Goal: Find specific page/section: Find specific page/section

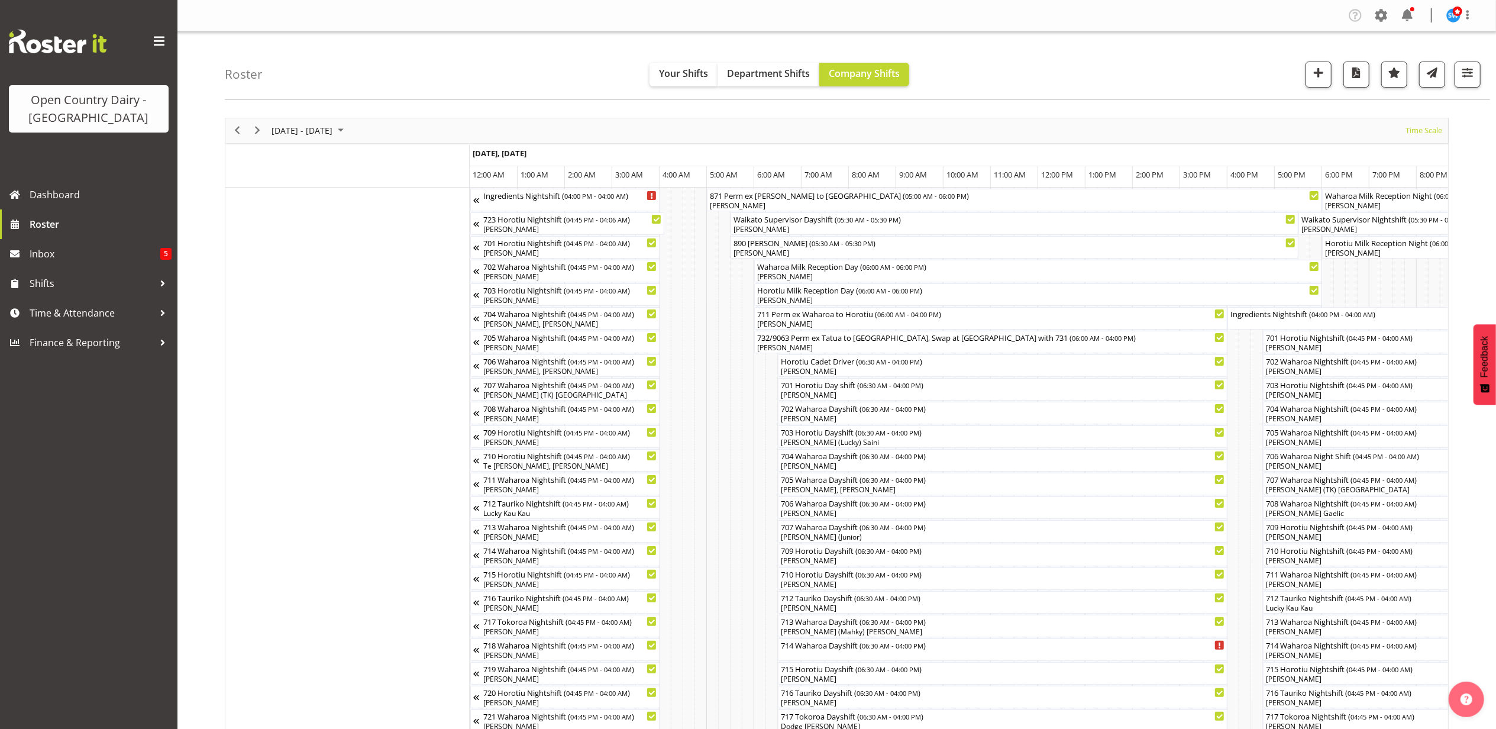
scroll to position [0, 3885]
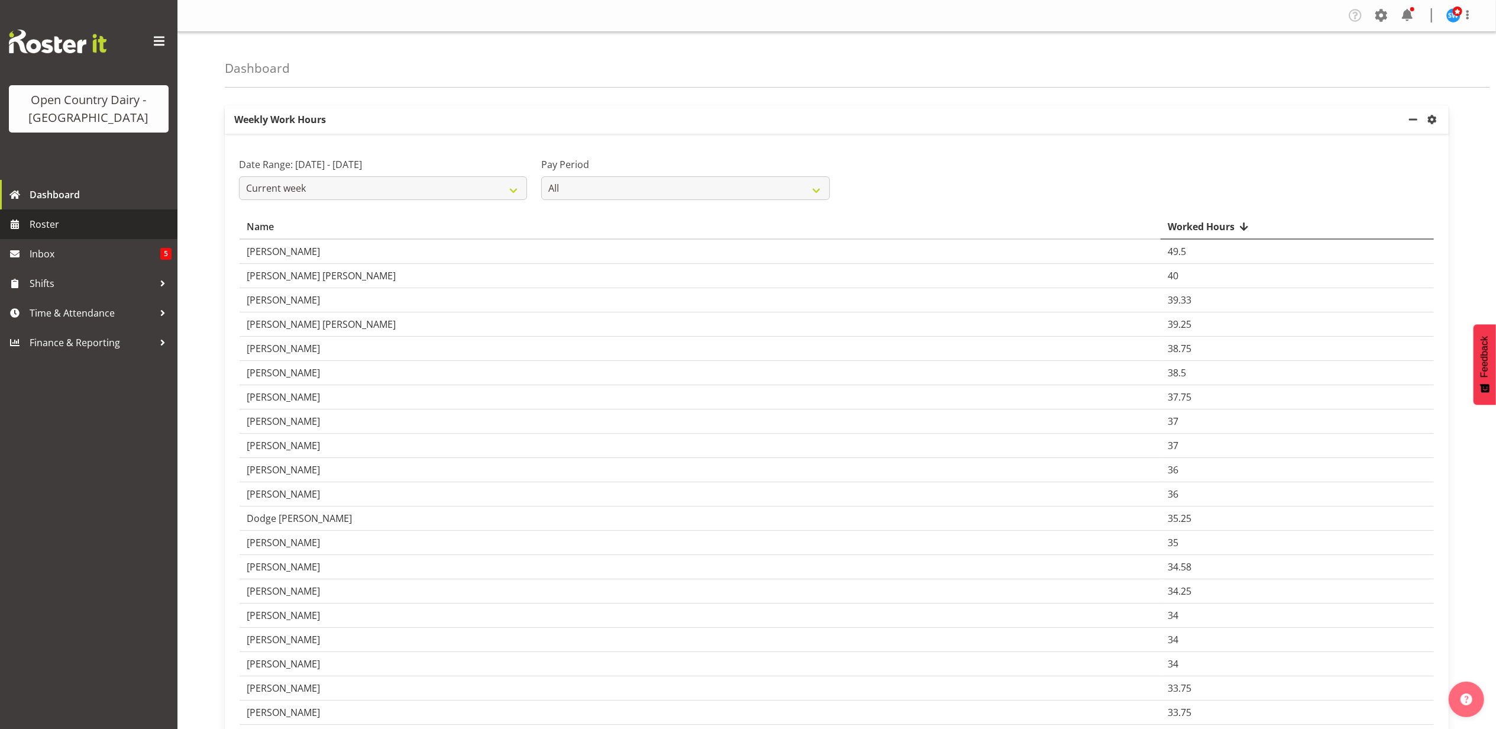
click at [56, 229] on span "Roster" at bounding box center [101, 224] width 142 height 18
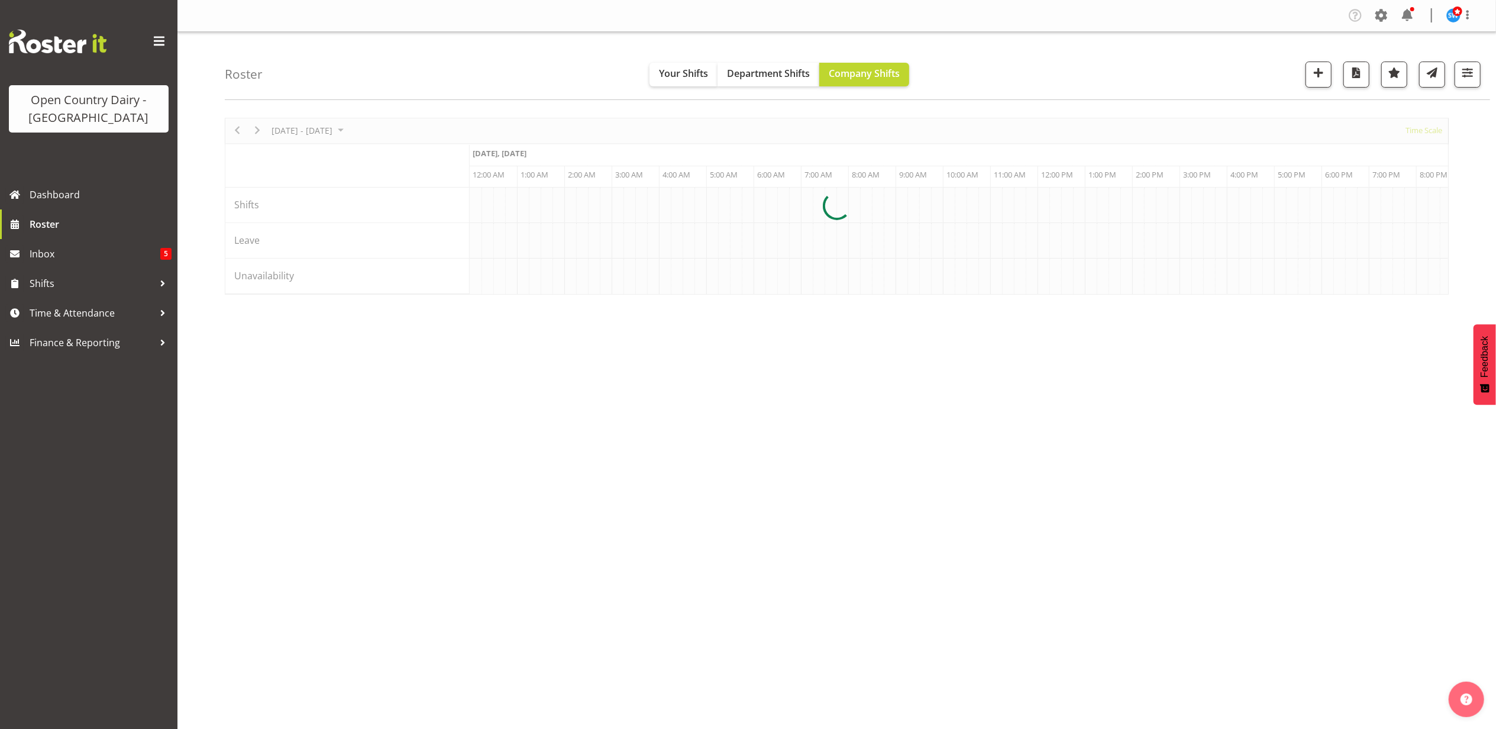
scroll to position [0, 3406]
